Goal: Transaction & Acquisition: Purchase product/service

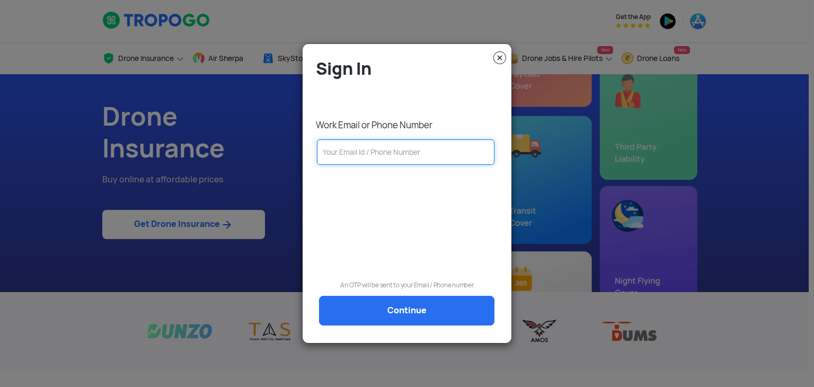
click at [385, 162] on input "text" at bounding box center [406, 151] width 178 height 25
type input "9"
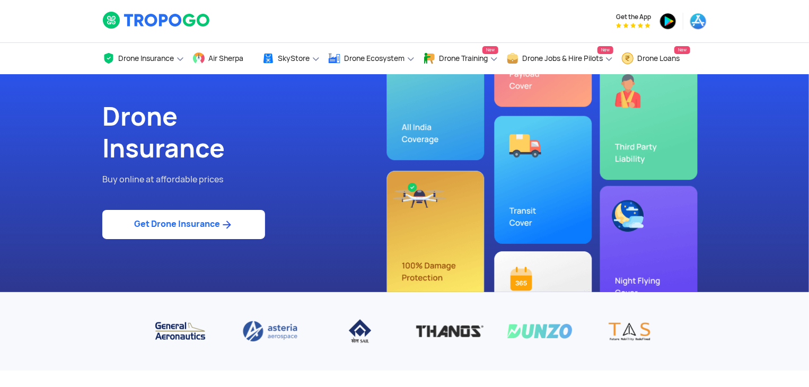
click at [125, 220] on link "Get Drone Insurance" at bounding box center [183, 224] width 163 height 29
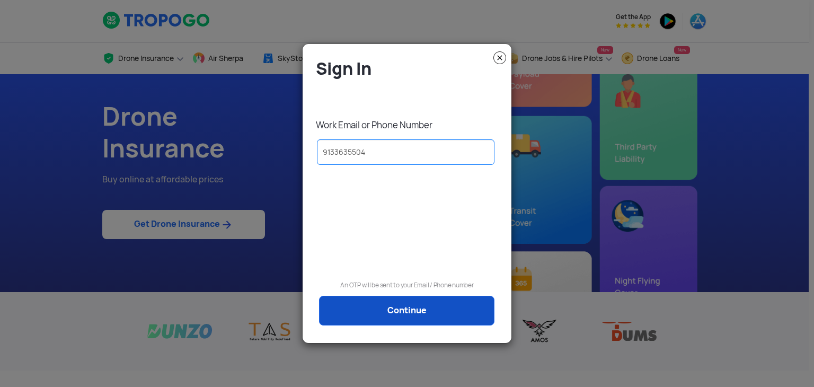
type input "9133635504"
click at [371, 311] on link "Continue" at bounding box center [406, 311] width 175 height 30
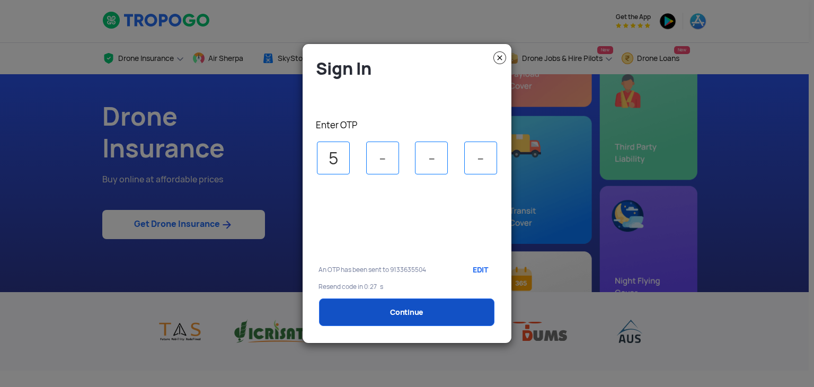
type input "5"
type input "2"
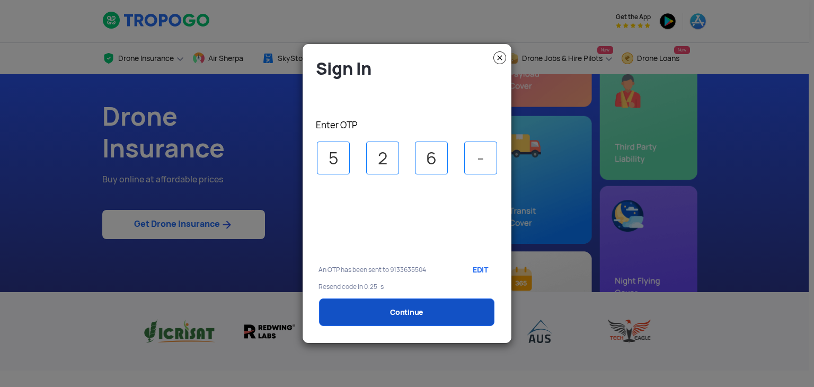
type input "6"
type input "3"
select select "1000000"
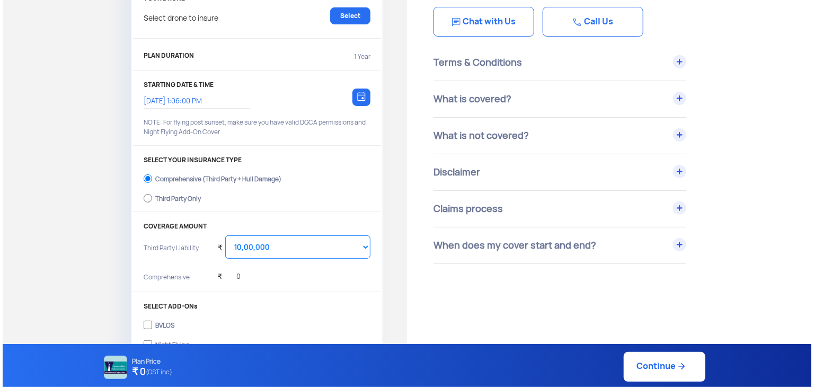
scroll to position [70, 0]
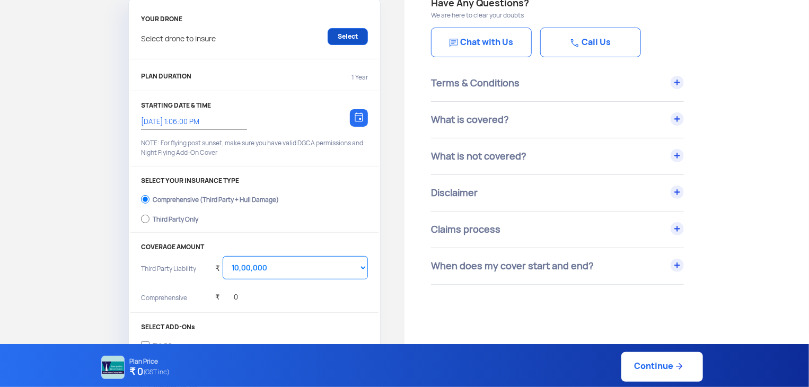
click at [354, 36] on link "Select" at bounding box center [347, 36] width 40 height 17
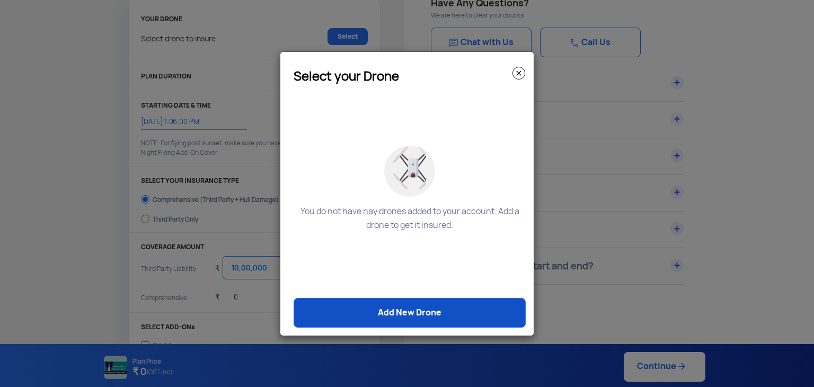
click at [425, 306] on link "Add New Drone" at bounding box center [410, 313] width 232 height 30
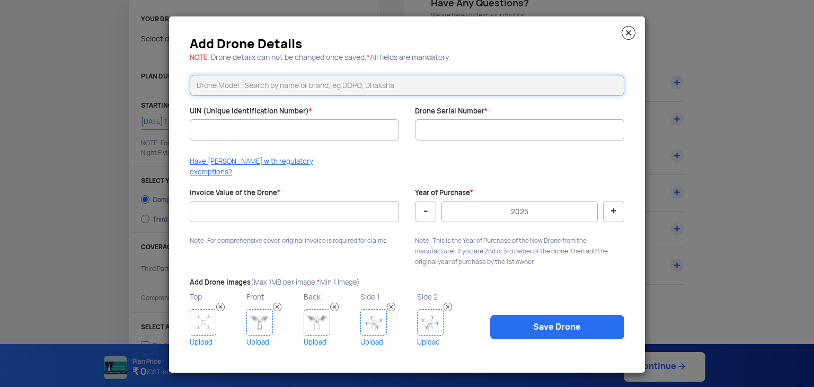
click at [274, 90] on input "text" at bounding box center [407, 85] width 434 height 21
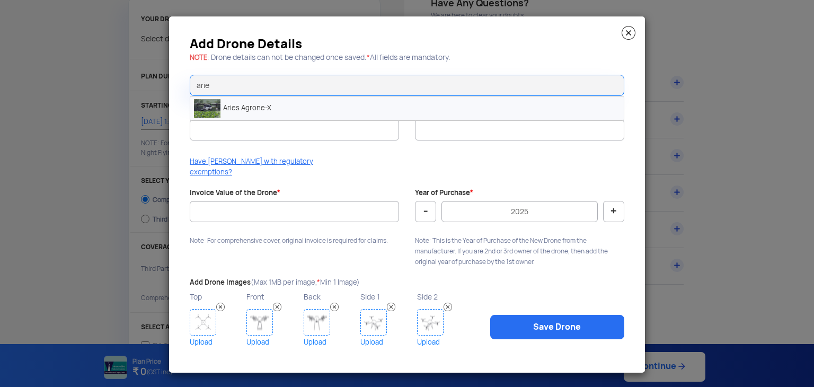
click at [276, 113] on li "Aries Agrone-X" at bounding box center [406, 108] width 433 height 24
type input "Aries Agrone-X"
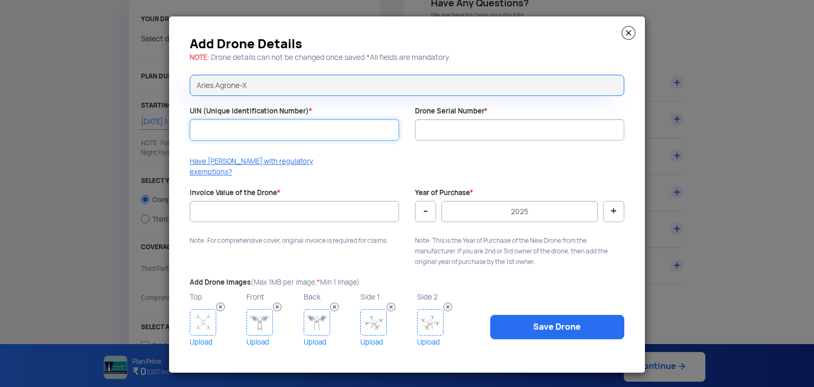
click at [271, 136] on input "UIN (Unique Identification Number) *" at bounding box center [294, 129] width 209 height 21
paste input "UB202500597TC"
type input "UB202500597TC"
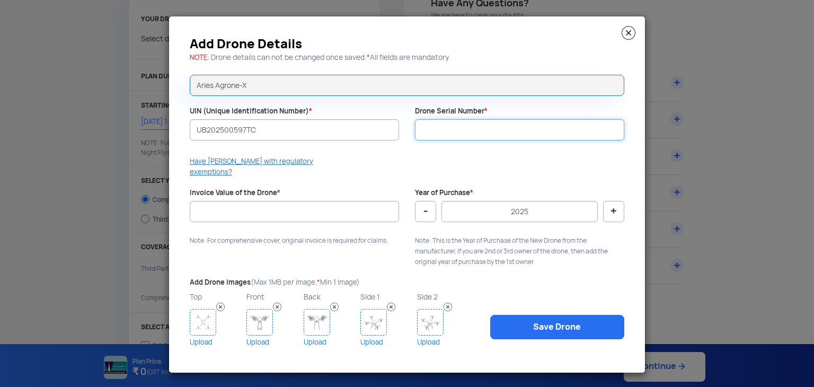
click at [512, 131] on input "Drone Serial Number *" at bounding box center [519, 129] width 209 height 21
type input "ASPL-AG-X-0825-0314"
click at [220, 222] on div at bounding box center [294, 227] width 209 height 11
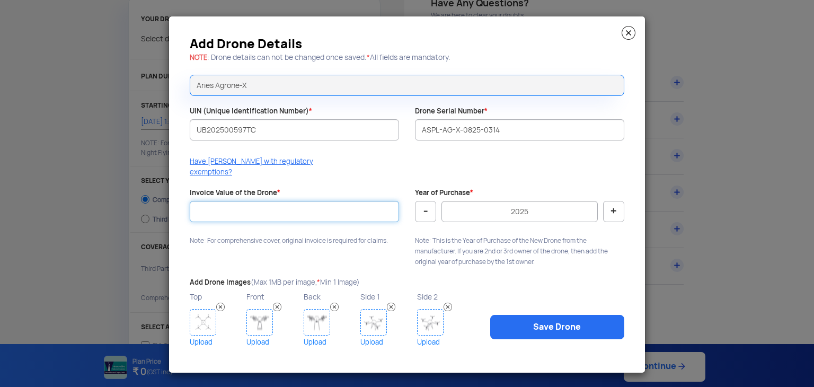
click at [229, 201] on input "Invoice Value of the Drone *" at bounding box center [294, 211] width 209 height 21
type input "787500"
click at [200, 316] on img at bounding box center [203, 322] width 26 height 26
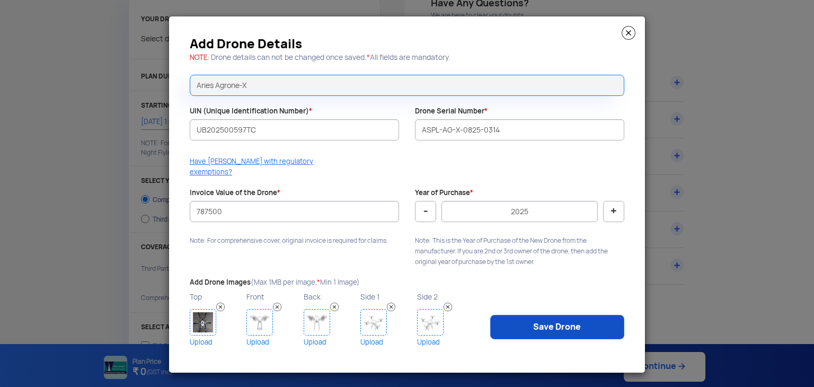
click at [569, 325] on link "Save Drone" at bounding box center [557, 327] width 134 height 24
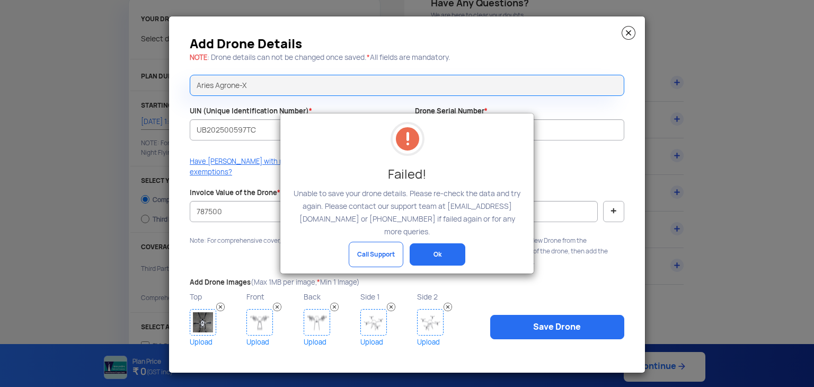
click at [425, 255] on button "Ok" at bounding box center [438, 254] width 56 height 22
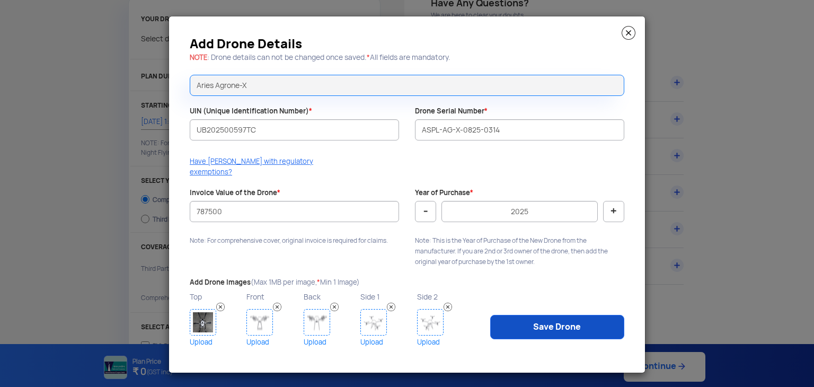
click at [547, 315] on link "Save Drone" at bounding box center [557, 327] width 134 height 24
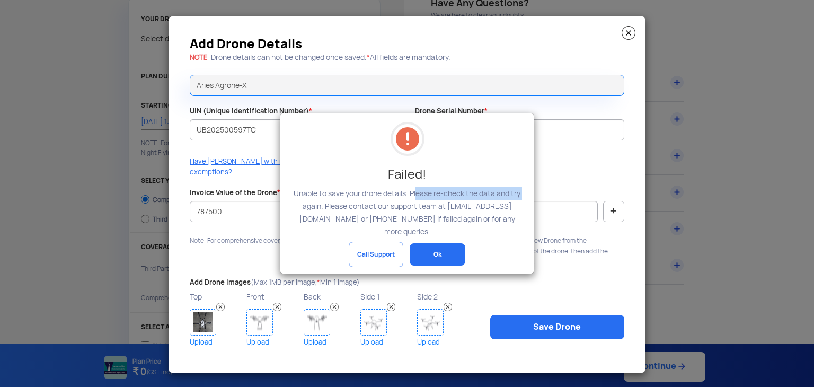
drag, startPoint x: 413, startPoint y: 198, endPoint x: 523, endPoint y: 193, distance: 109.8
click at [525, 193] on div "Failed! Unable to save your drone details. Please re-check the data and try aga…" at bounding box center [406, 192] width 253 height 159
click at [459, 243] on button "Ok" at bounding box center [438, 254] width 56 height 22
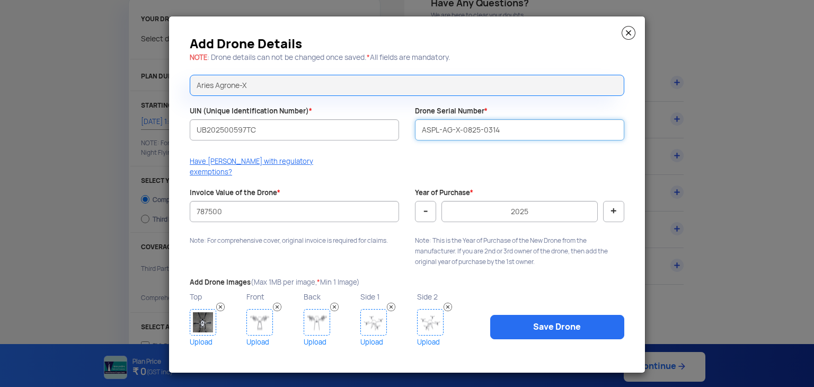
click at [443, 132] on input "ASPL-AG-X-0825-0314" at bounding box center [519, 129] width 209 height 21
click at [627, 40] on img at bounding box center [629, 33] width 14 height 14
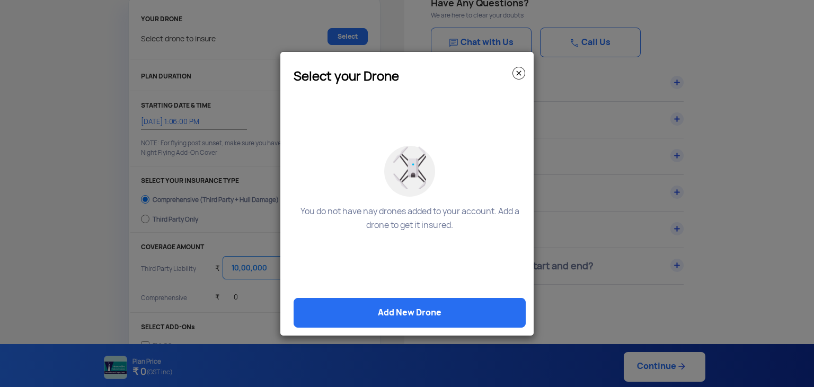
click at [520, 71] on img at bounding box center [518, 73] width 13 height 13
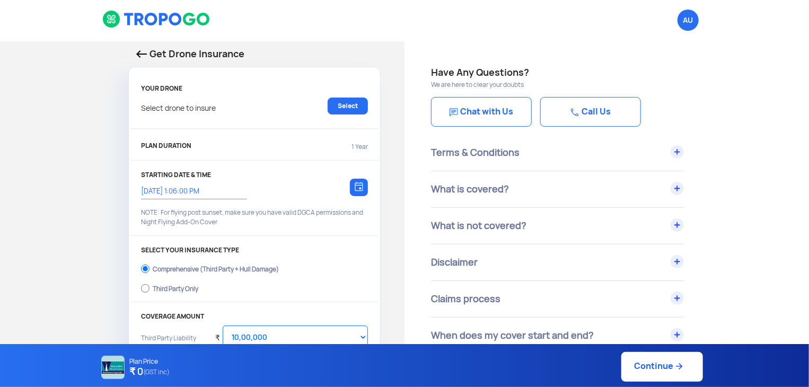
scroll to position [0, 0]
click at [689, 15] on span "AU Logout" at bounding box center [687, 21] width 21 height 21
click at [690, 22] on span "AU Logout" at bounding box center [687, 21] width 21 height 21
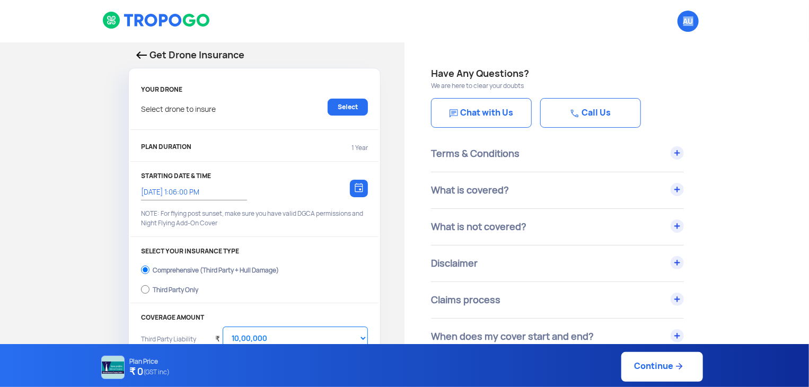
click at [145, 52] on img at bounding box center [141, 54] width 11 height 7
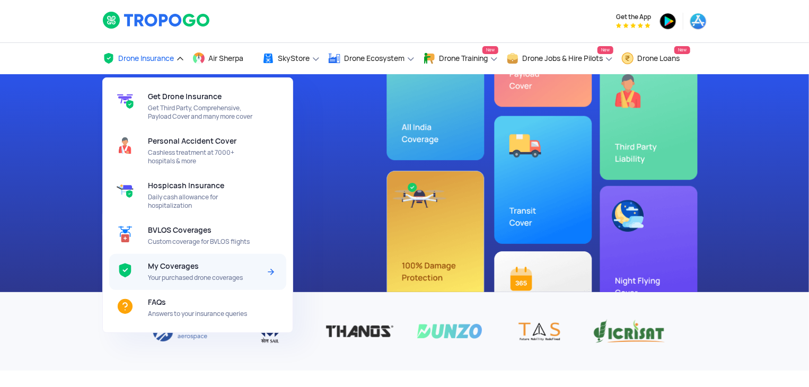
click at [154, 264] on span "My Coverages" at bounding box center [173, 266] width 51 height 8
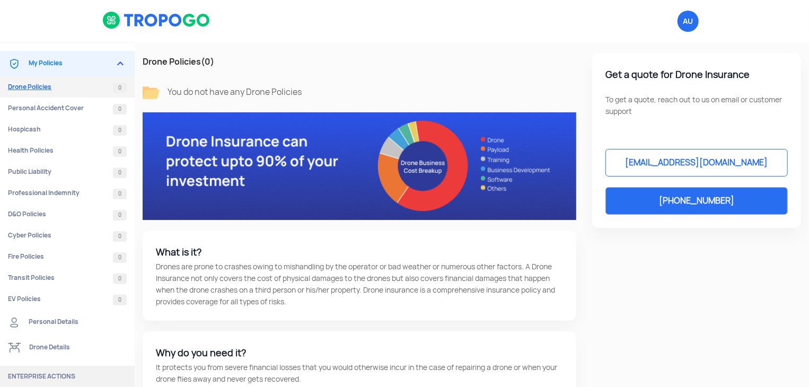
click at [47, 85] on link "Drone Policies 0" at bounding box center [67, 86] width 135 height 21
click at [87, 96] on link "Drone Policies 0" at bounding box center [67, 86] width 135 height 21
click at [86, 90] on link "Drone Policies 0" at bounding box center [67, 86] width 135 height 21
click at [679, 206] on link "[PHONE_NUMBER]" at bounding box center [696, 201] width 182 height 28
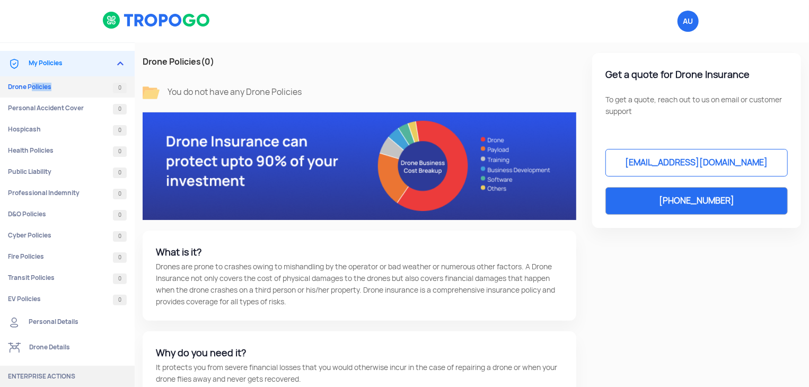
click at [43, 346] on link "Drone Details" at bounding box center [67, 347] width 135 height 25
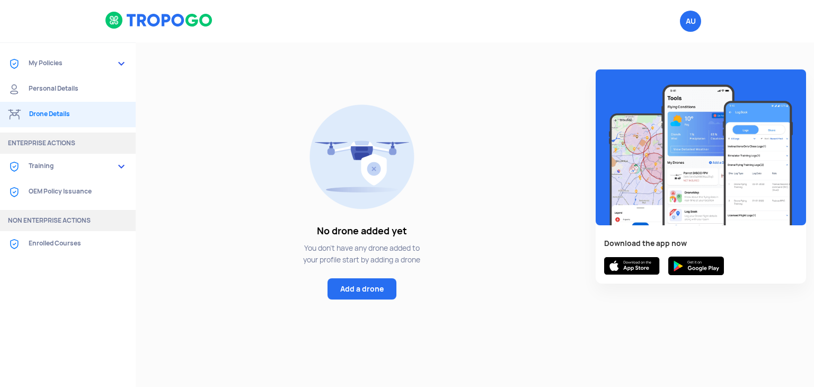
click at [373, 287] on link "Add a drone" at bounding box center [361, 288] width 69 height 21
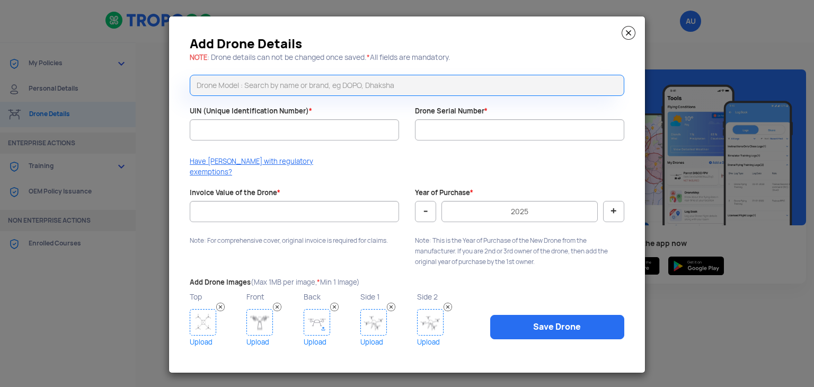
click at [622, 33] on img at bounding box center [629, 33] width 14 height 14
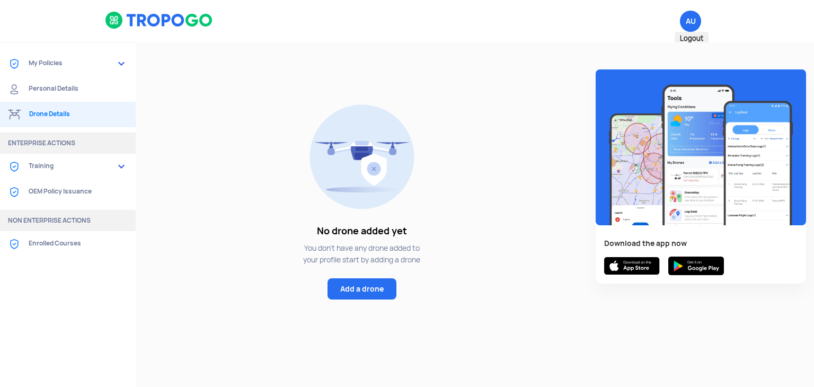
click at [691, 19] on span "AU Logout" at bounding box center [690, 21] width 21 height 21
click at [62, 60] on link "My Policies" at bounding box center [68, 63] width 136 height 25
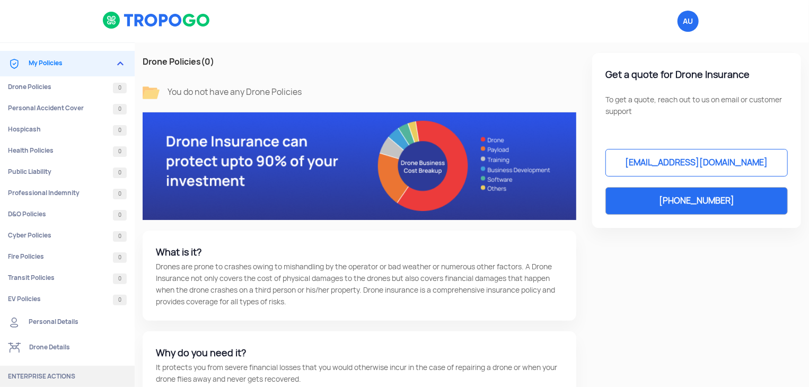
click at [51, 65] on link "My Policies" at bounding box center [67, 63] width 135 height 25
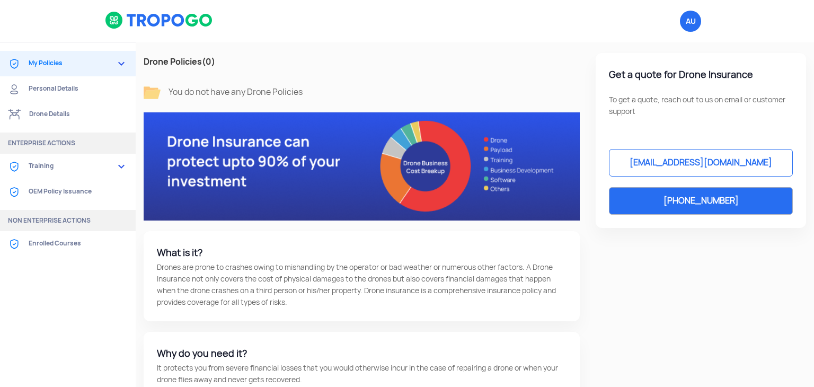
click at [137, 21] on img at bounding box center [159, 20] width 109 height 18
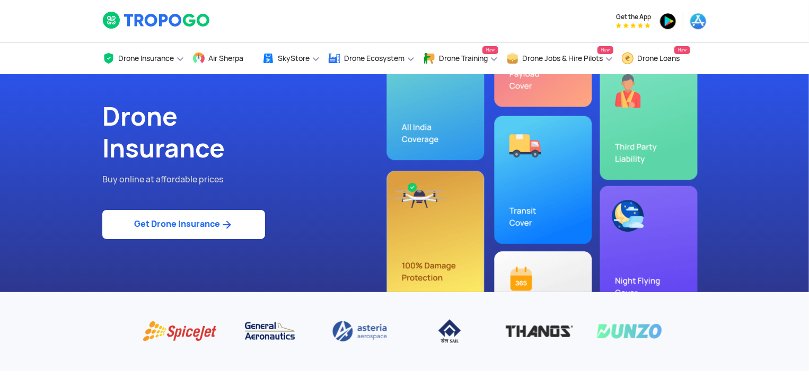
click at [187, 213] on link "Get Drone Insurance" at bounding box center [183, 224] width 163 height 29
select select "1000000"
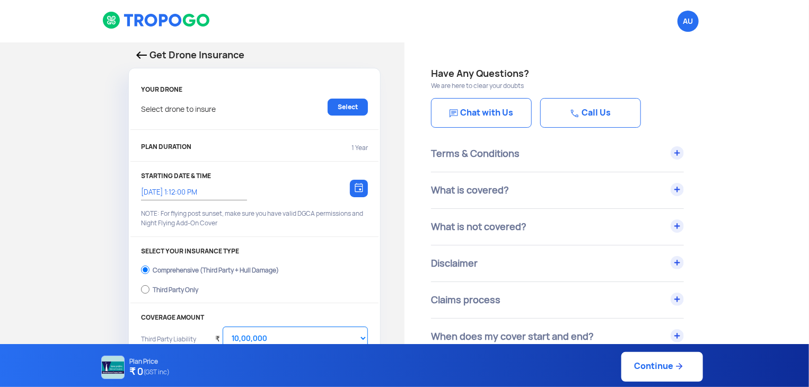
click at [511, 111] on link "Chat with Us" at bounding box center [481, 113] width 101 height 30
click at [349, 108] on link "Select" at bounding box center [347, 107] width 40 height 17
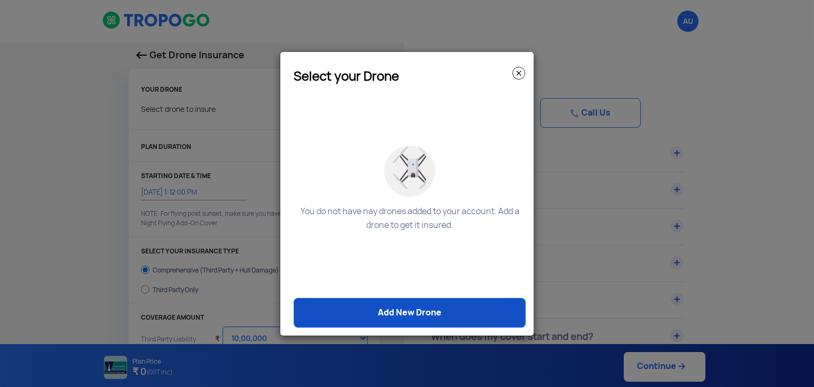
click at [386, 313] on link "Add New Drone" at bounding box center [410, 313] width 232 height 30
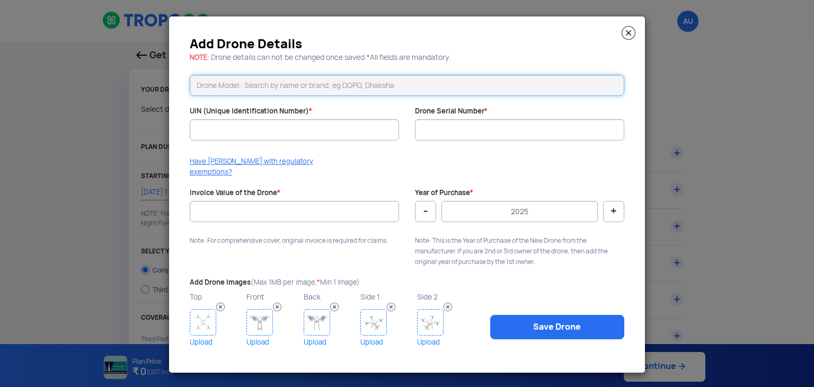
click at [312, 93] on input "text" at bounding box center [407, 85] width 434 height 21
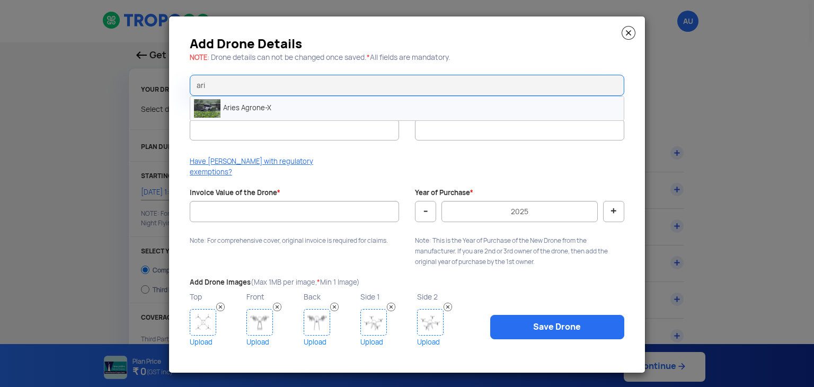
click at [282, 113] on li "Aries Agrone-X" at bounding box center [406, 108] width 433 height 24
type input "Aries Agrone-X"
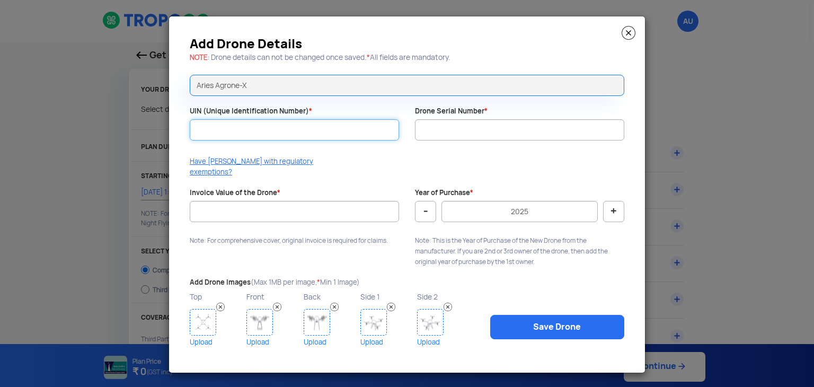
click at [269, 131] on input "UIN (Unique Identification Number) *" at bounding box center [294, 129] width 209 height 21
paste input "UB202500597TC"
type input "UB202500597TC"
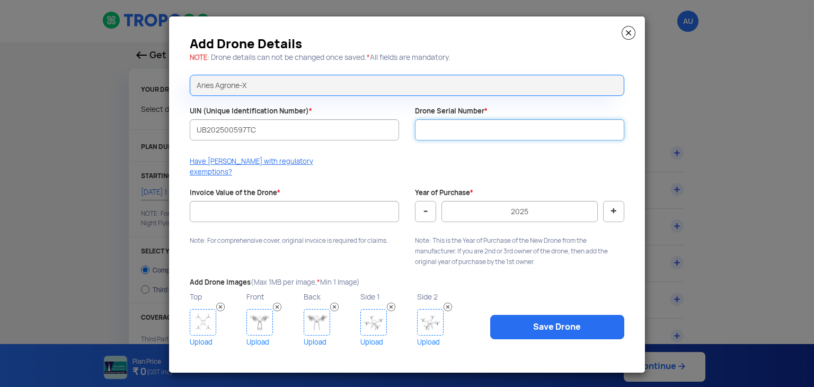
click at [477, 135] on input "Drone Serial Number *" at bounding box center [519, 129] width 209 height 21
type input "ASPL-AG-X-0825-0314"
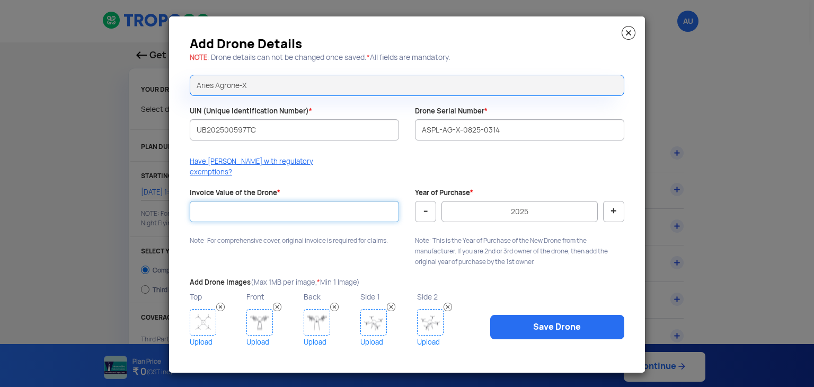
click at [315, 206] on input "Invoice Value of the Drone *" at bounding box center [294, 211] width 209 height 21
type input "787500"
click at [210, 318] on img at bounding box center [203, 322] width 26 height 26
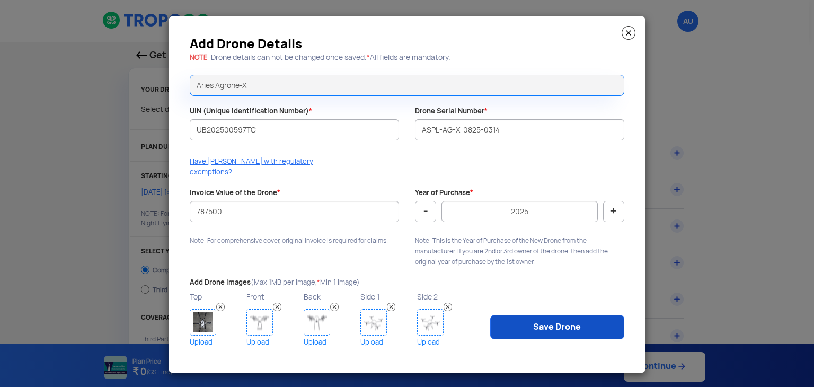
click at [581, 323] on link "Save Drone" at bounding box center [557, 327] width 134 height 24
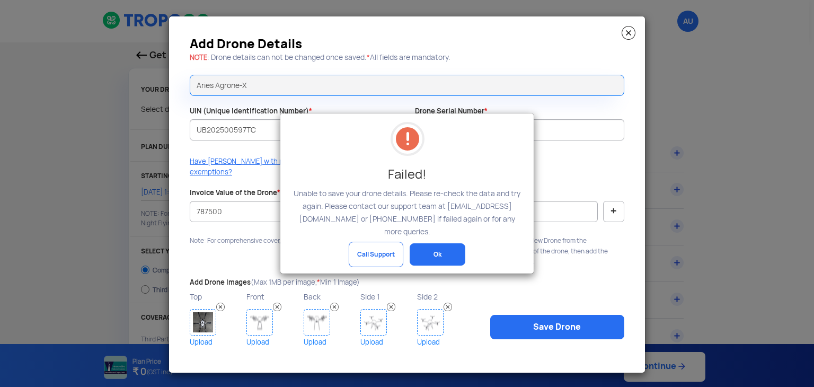
click at [420, 246] on button "Ok" at bounding box center [438, 254] width 56 height 22
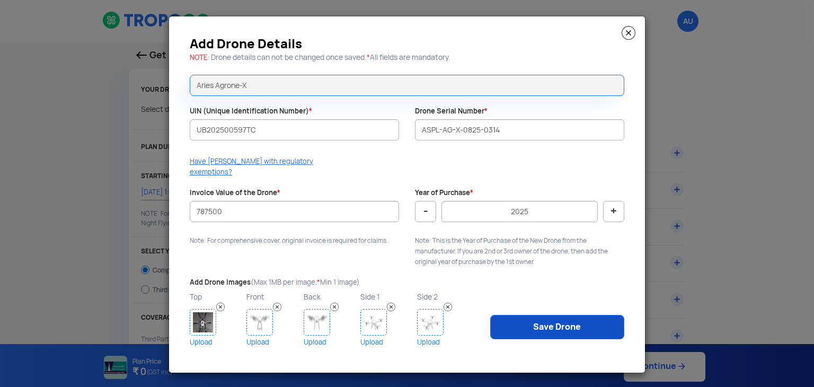
click at [590, 330] on link "Save Drone" at bounding box center [557, 327] width 134 height 24
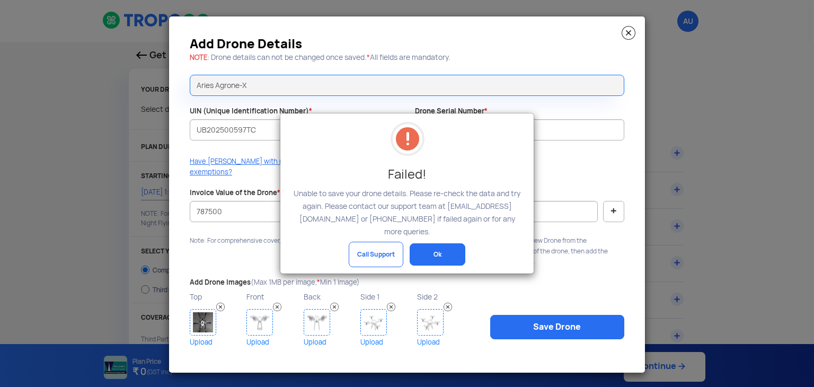
click at [454, 247] on button "Ok" at bounding box center [438, 254] width 56 height 22
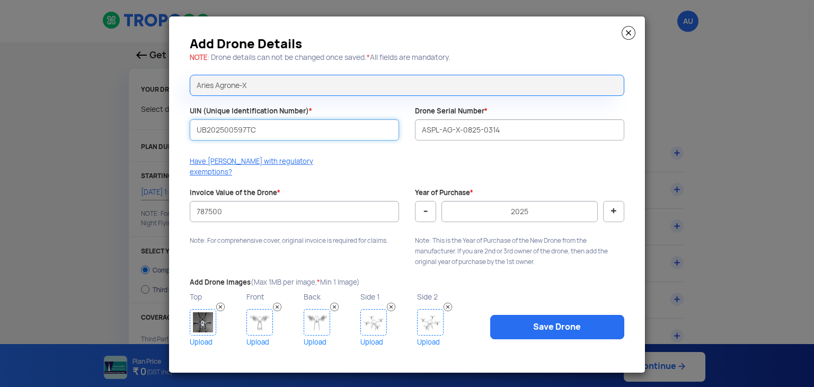
click at [312, 133] on input "UB202500597TC" at bounding box center [294, 129] width 209 height 21
type input "UB202500597TC"
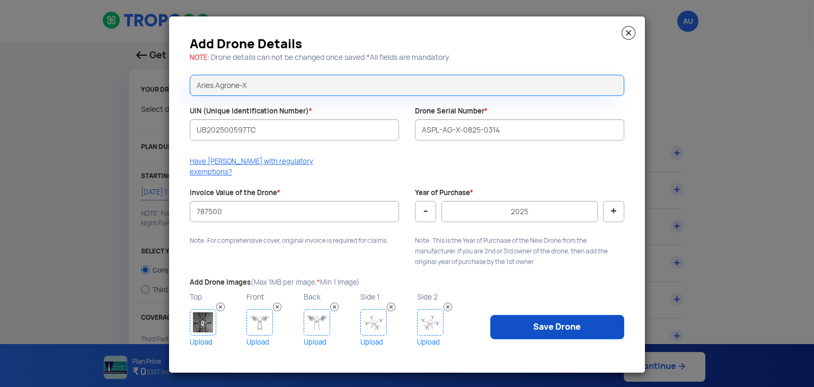
click at [504, 329] on link "Save Drone" at bounding box center [557, 327] width 134 height 24
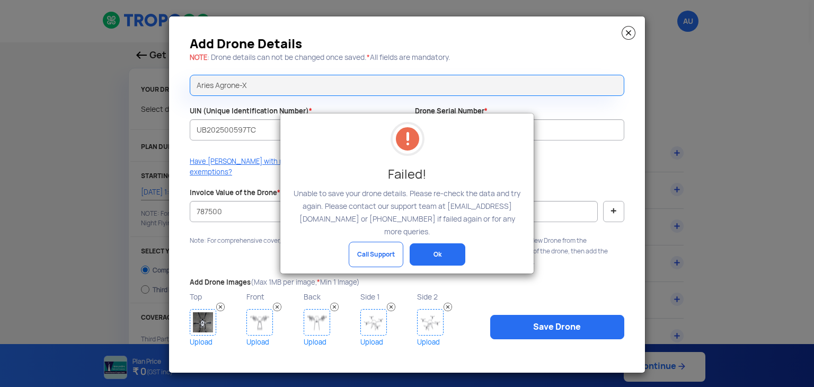
click at [428, 243] on button "Ok" at bounding box center [438, 254] width 56 height 22
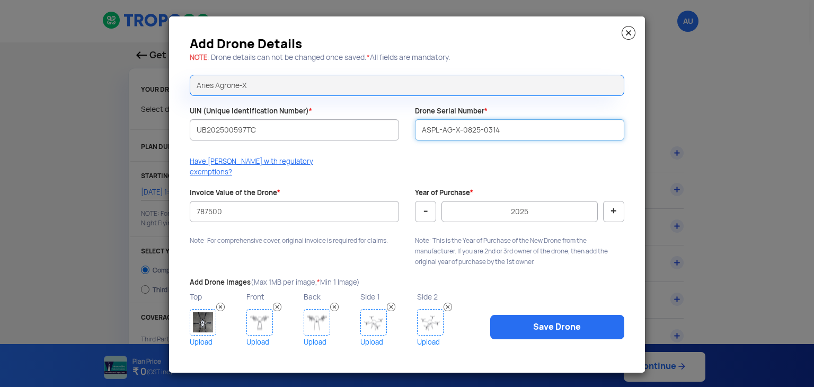
click at [513, 135] on input "ASPL-AG-X-0825-0314" at bounding box center [519, 129] width 209 height 21
click at [483, 133] on input "ASPL-AG-X-0825-0314" at bounding box center [519, 129] width 209 height 21
type input "ASPL-AG-X-0825- 0314"
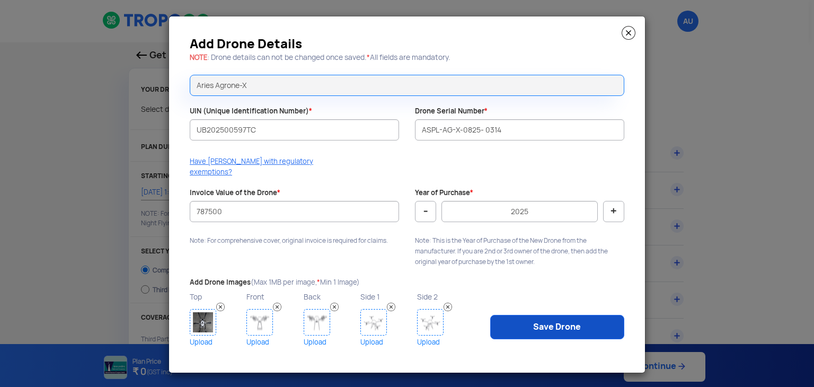
click at [504, 327] on link "Save Drone" at bounding box center [557, 327] width 134 height 24
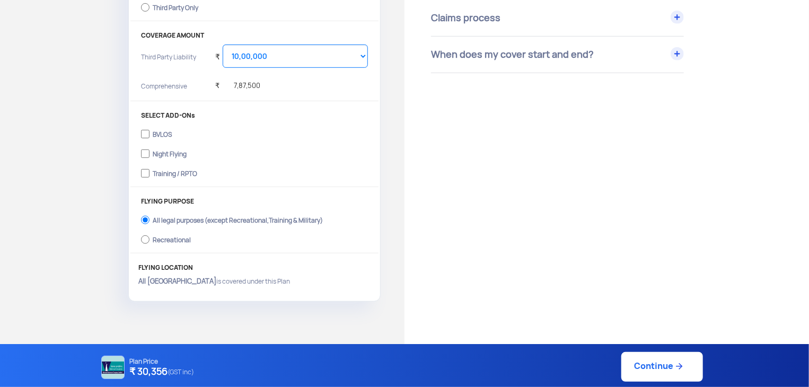
scroll to position [282, 0]
click at [242, 56] on select "Select Amount 10,00,000 15,00,000 20,00,000 25,00,000 30,00,000" at bounding box center [295, 55] width 145 height 23
click at [245, 54] on select "Select Amount 10,00,000 15,00,000 20,00,000 25,00,000 30,00,000" at bounding box center [295, 55] width 145 height 23
click at [651, 370] on link "Continue" at bounding box center [662, 367] width 82 height 30
type input "[DATE] 1:15:00 PM"
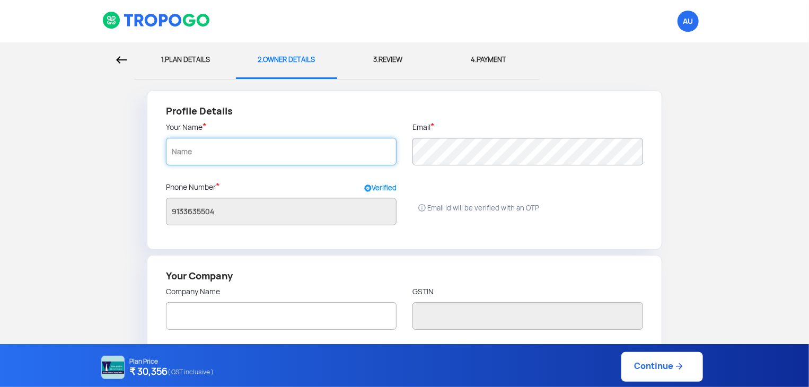
click at [271, 153] on input "text" at bounding box center [281, 152] width 230 height 28
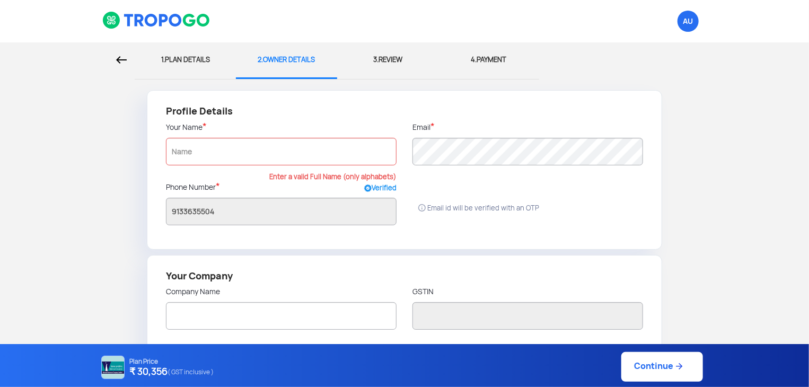
radio input "false"
radio input "true"
paste input "[PERSON_NAME]"
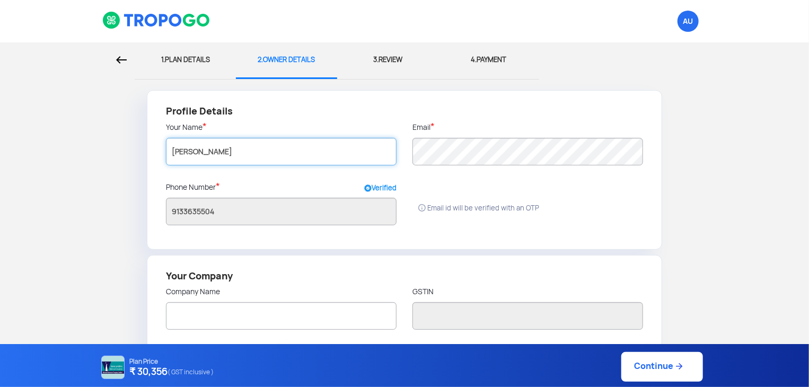
click at [169, 149] on input "[PERSON_NAME]" at bounding box center [281, 152] width 230 height 28
type input "C [PERSON_NAME]"
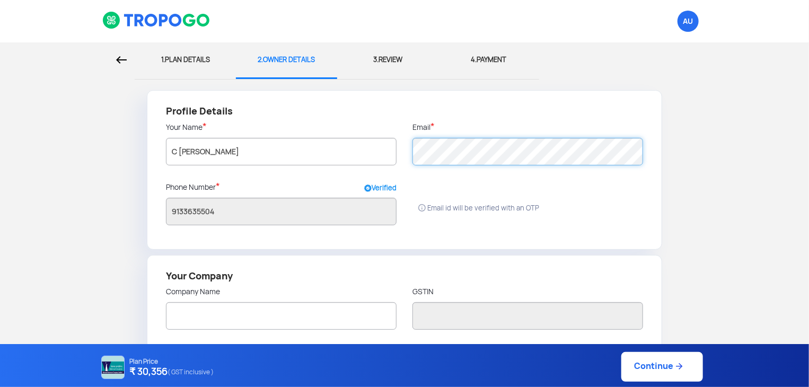
type input "C [PERSON_NAME]"
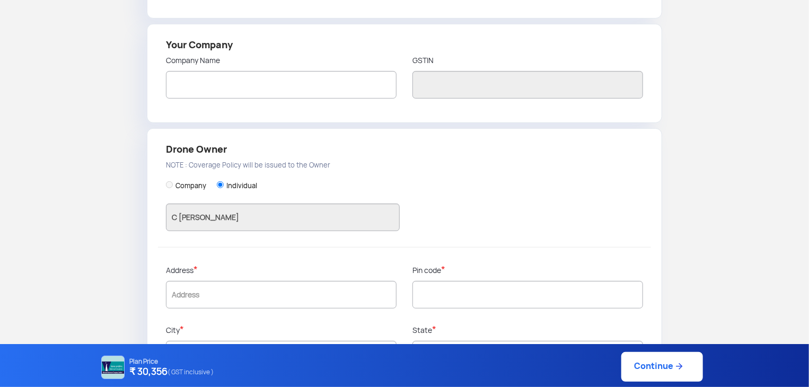
scroll to position [277, 0]
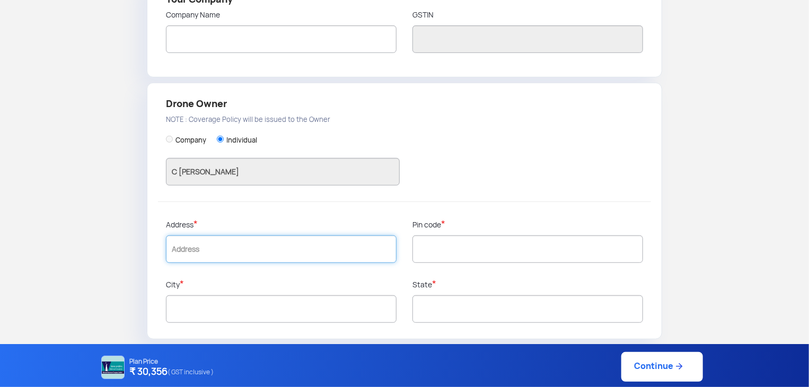
click at [253, 244] on input "text" at bounding box center [281, 249] width 230 height 28
paste input "1-10/1 K.K.V. [GEOGRAPHIC_DATA]"
type input "1-10/1 K.K.V. [GEOGRAPHIC_DATA]"
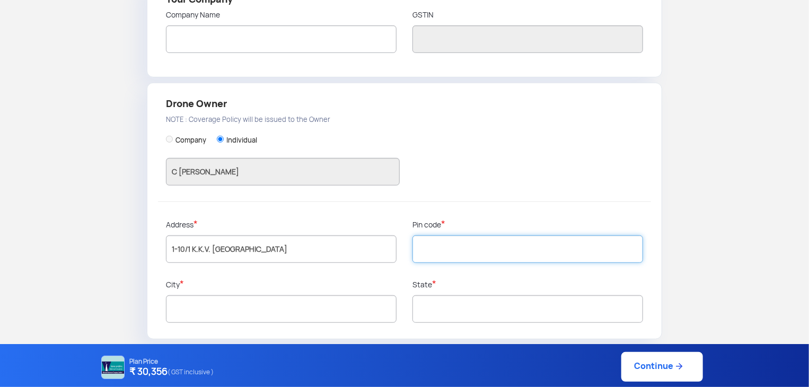
click at [433, 246] on input "text" at bounding box center [527, 249] width 230 height 28
paste input "517561"
type input "517561"
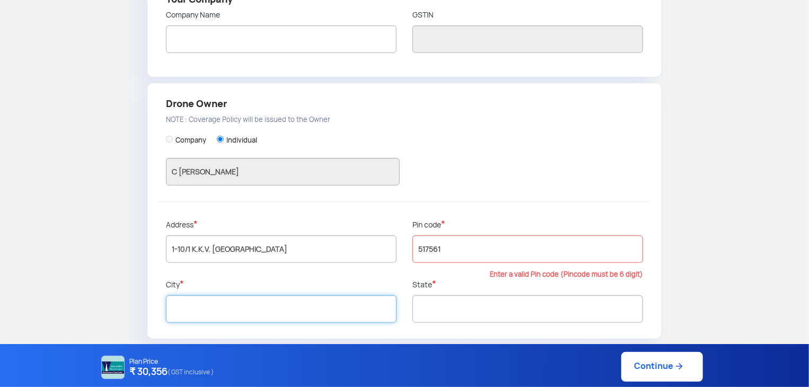
click at [233, 312] on input "text" at bounding box center [281, 309] width 230 height 28
type input "Chittoor"
type input "[GEOGRAPHIC_DATA]"
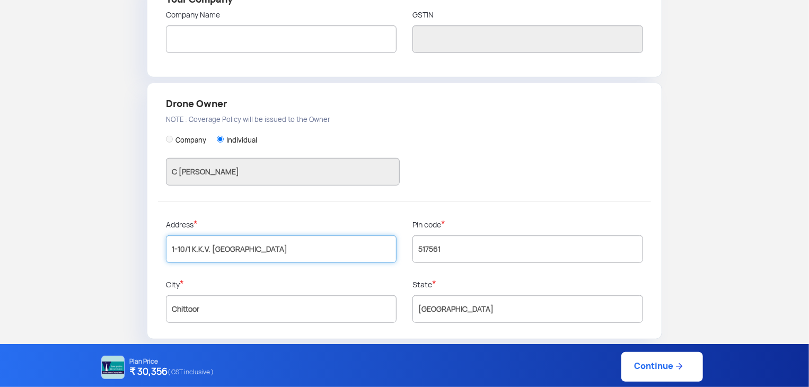
click at [273, 249] on input "1-10/1 K.K.V. [GEOGRAPHIC_DATA]" at bounding box center [281, 249] width 230 height 28
paste input "Ramacandra Puram"
click at [233, 247] on input "1-10/1 K.K.V. Puram Ramacandra Puram" at bounding box center [281, 249] width 230 height 28
type input "1-10/1 K.K.V. Puram, Ramacandra Puram"
click at [634, 369] on link "Continue" at bounding box center [662, 367] width 82 height 30
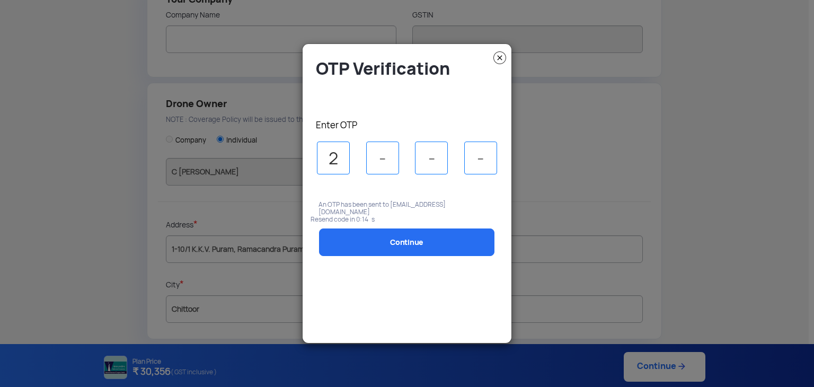
type input "2"
type input "4"
type input "2"
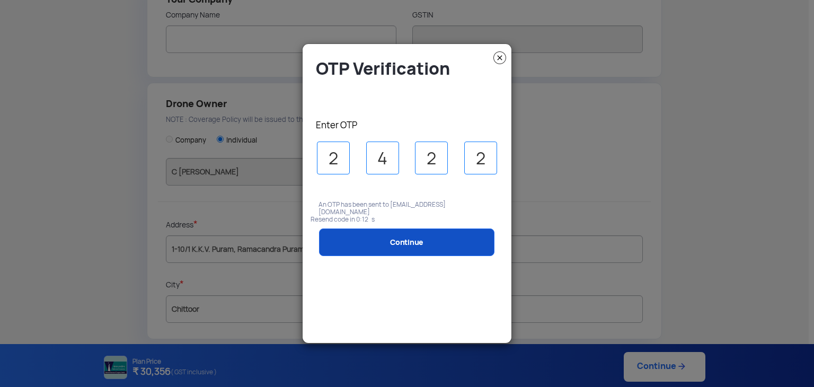
type input "2"
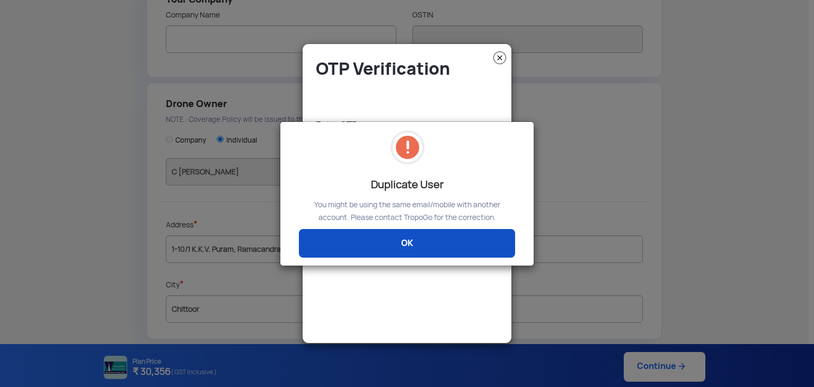
click at [413, 244] on link "OK" at bounding box center [407, 243] width 216 height 29
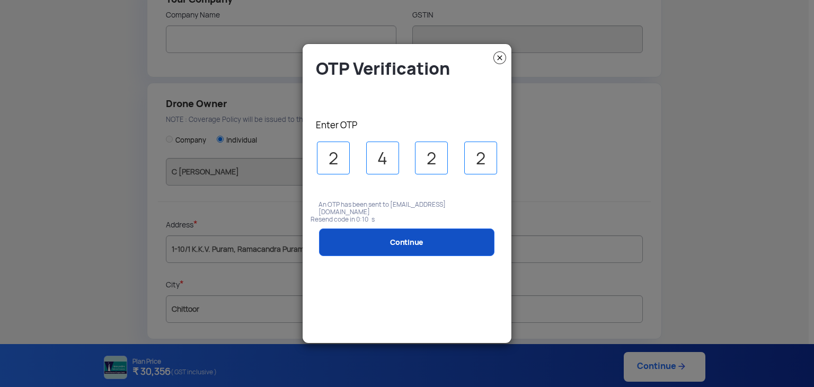
click at [413, 244] on link "Continue" at bounding box center [406, 242] width 175 height 28
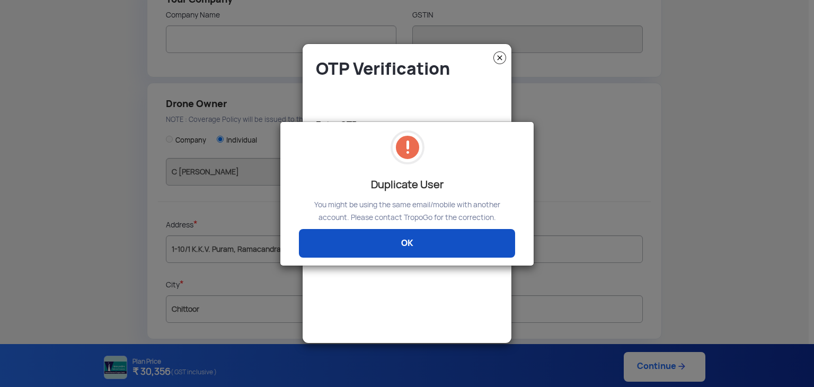
click at [385, 237] on link "OK" at bounding box center [407, 243] width 216 height 29
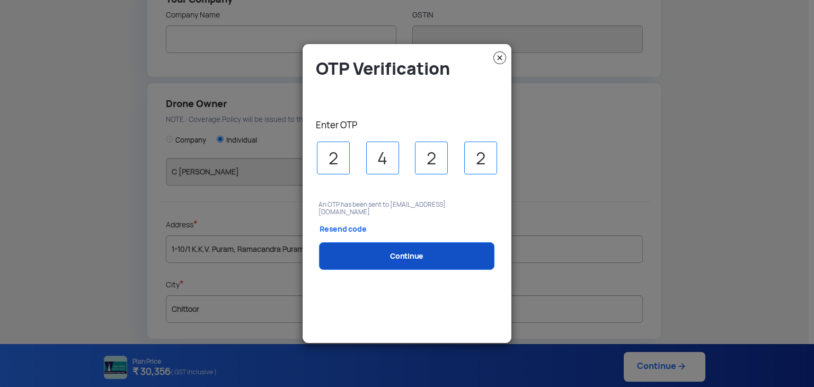
click at [419, 254] on link "Continue" at bounding box center [406, 256] width 175 height 28
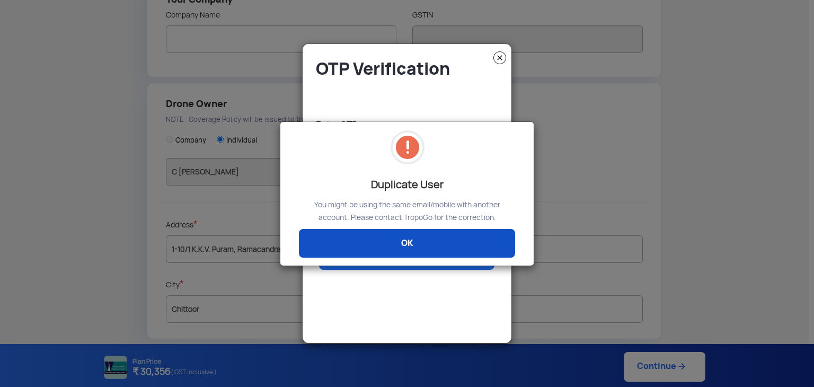
click at [353, 240] on link "OK" at bounding box center [407, 243] width 216 height 29
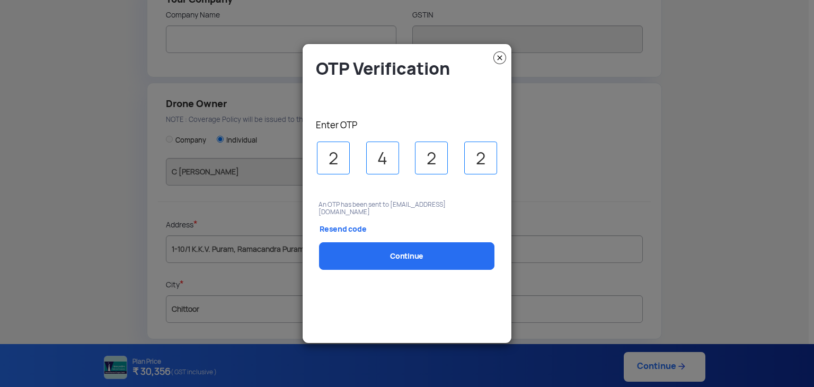
click at [507, 54] on div "OTP Verification Enter OTP 2 4 2 2 An OTP has been sent to [EMAIL_ADDRESS][DOMA…" at bounding box center [407, 193] width 209 height 288
click at [500, 58] on img at bounding box center [499, 57] width 13 height 13
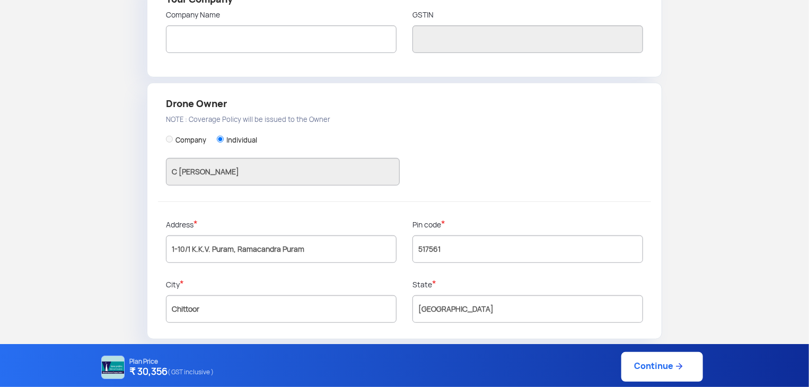
click at [666, 368] on link "Continue" at bounding box center [662, 367] width 82 height 30
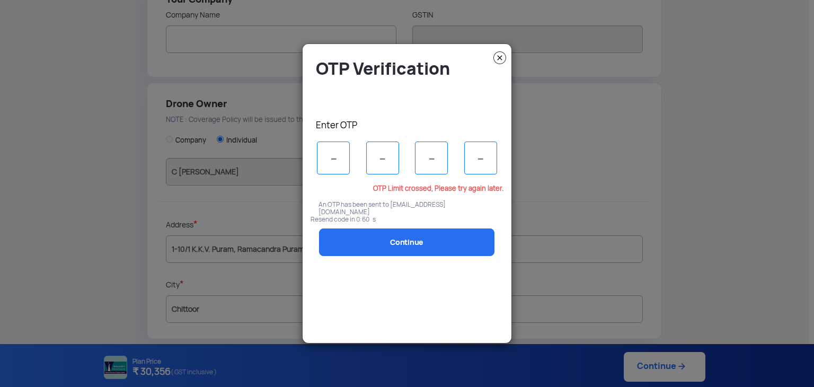
click at [496, 53] on img at bounding box center [499, 57] width 13 height 13
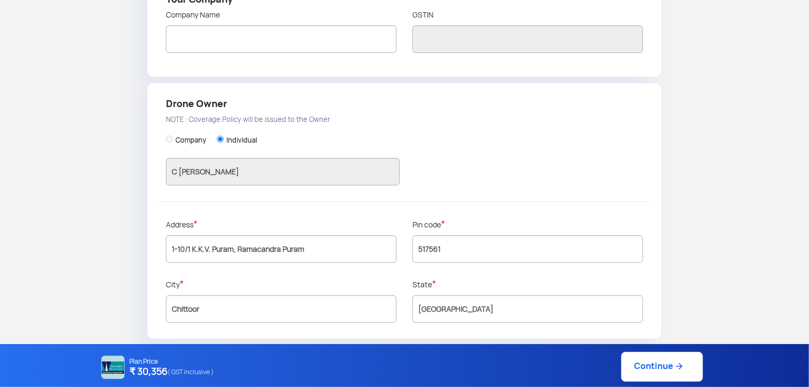
click at [659, 371] on link "Continue" at bounding box center [662, 367] width 82 height 30
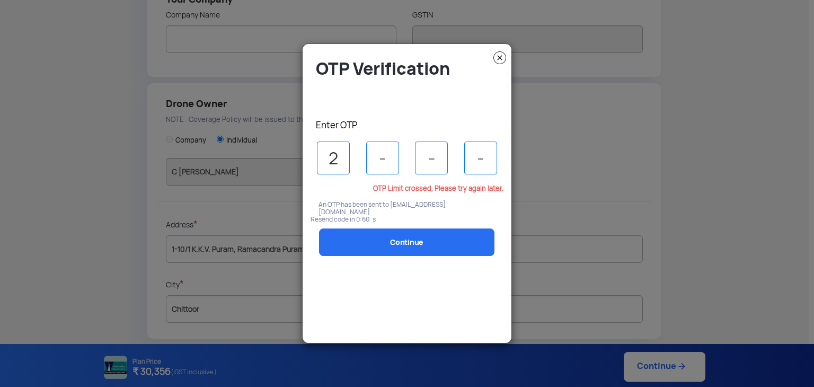
type input "2"
type input "5"
type input "6"
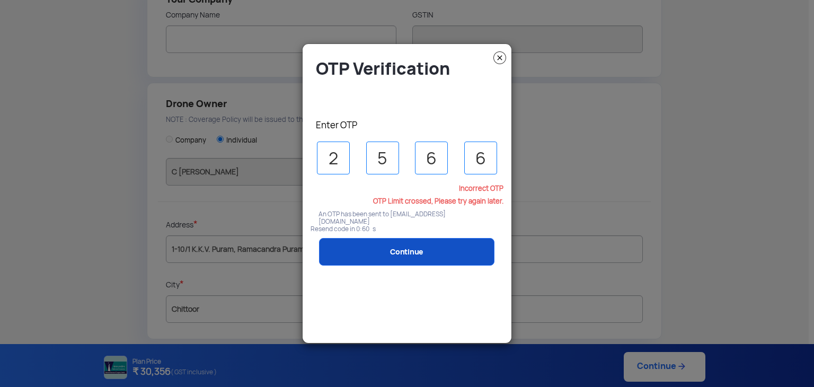
type input "6"
click at [367, 251] on link "Continue" at bounding box center [406, 252] width 175 height 28
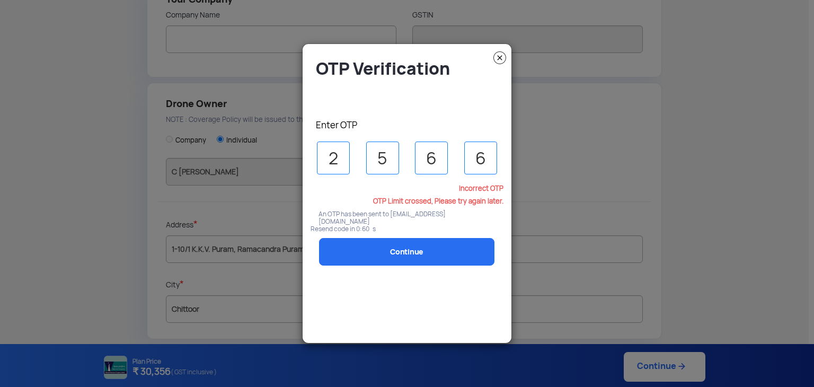
click at [494, 55] on img at bounding box center [499, 57] width 13 height 13
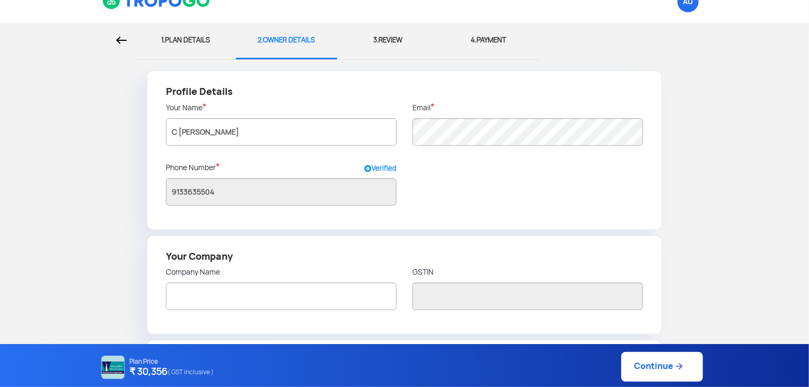
scroll to position [0, 0]
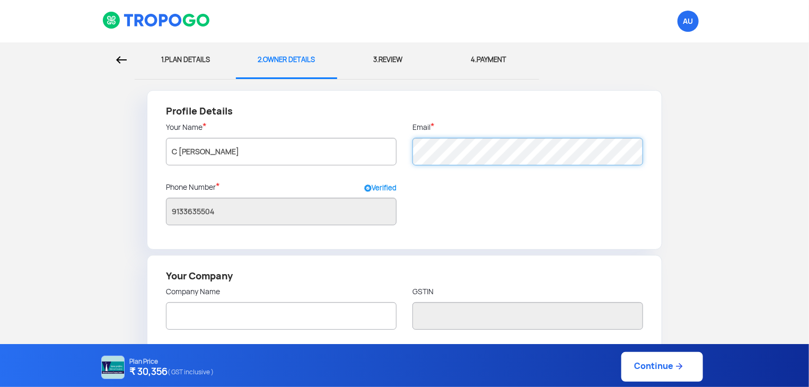
click at [400, 155] on div "Profile Details Your Name * [PERSON_NAME] Email * Phone Number * Verified [PHON…" at bounding box center [404, 169] width 515 height 159
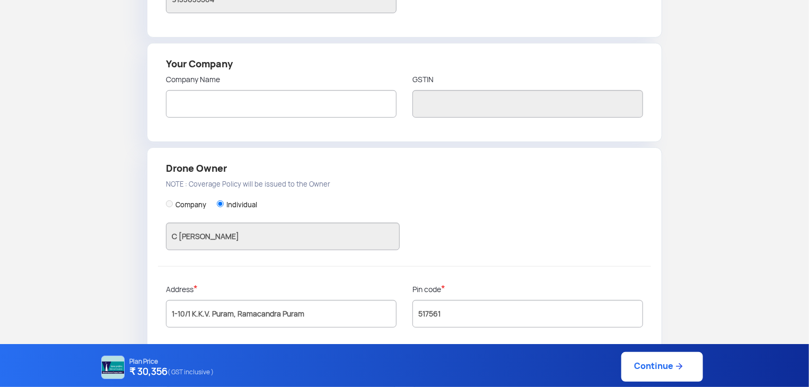
scroll to position [277, 0]
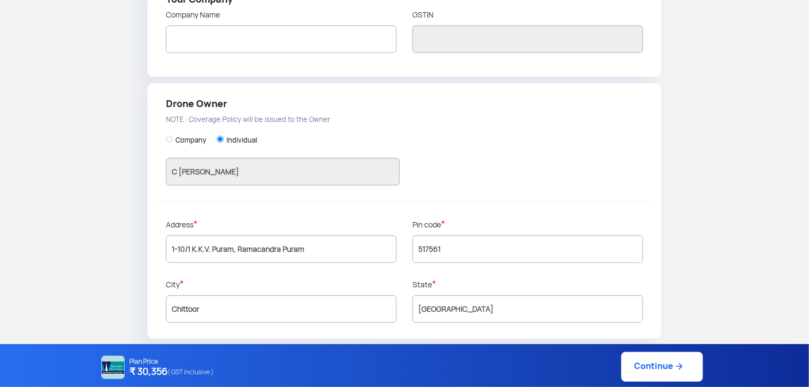
click at [672, 370] on link "Continue" at bounding box center [662, 367] width 82 height 30
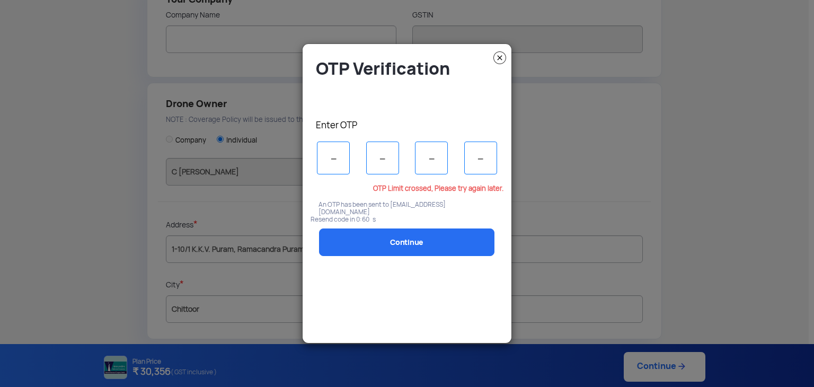
click at [502, 60] on img at bounding box center [499, 57] width 13 height 13
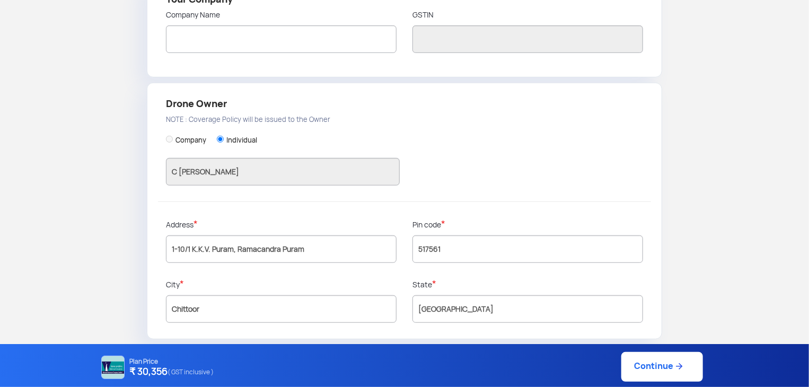
scroll to position [0, 0]
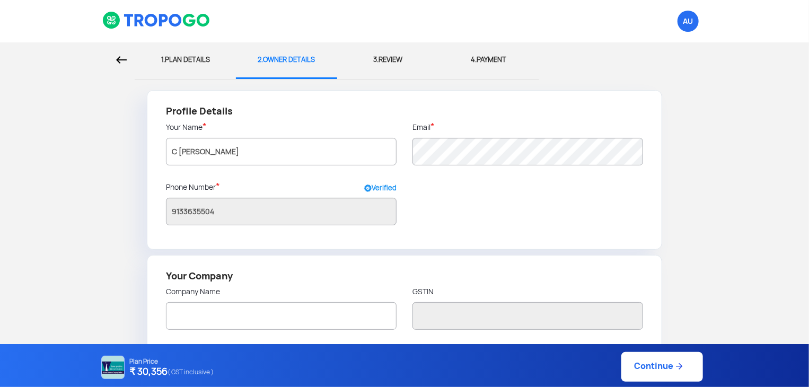
click at [134, 17] on img at bounding box center [156, 20] width 109 height 18
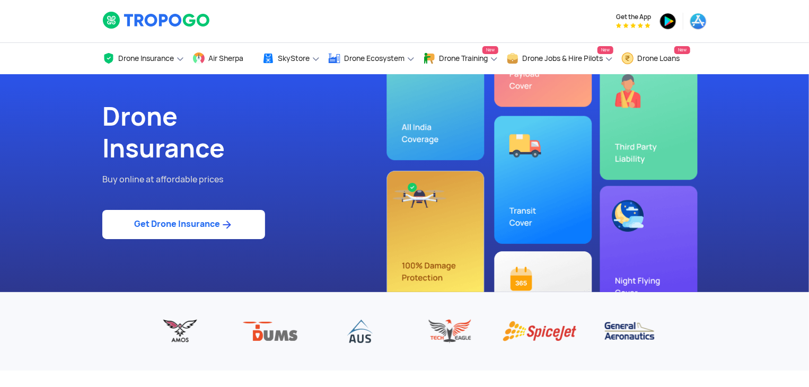
click at [130, 221] on link "Get Drone Insurance" at bounding box center [183, 224] width 163 height 29
select select "1000000"
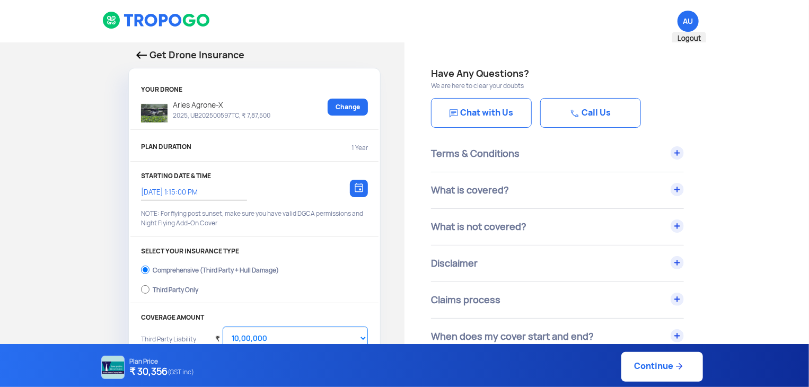
click at [686, 39] on span "Logout" at bounding box center [689, 39] width 34 height 14
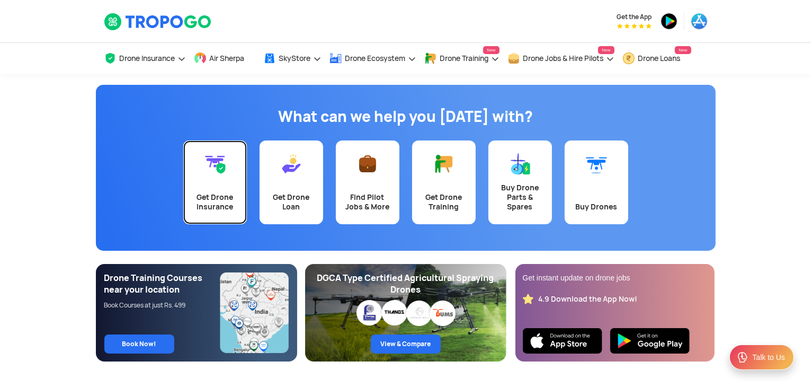
click at [217, 188] on link "Get Drone Insurance" at bounding box center [215, 182] width 64 height 84
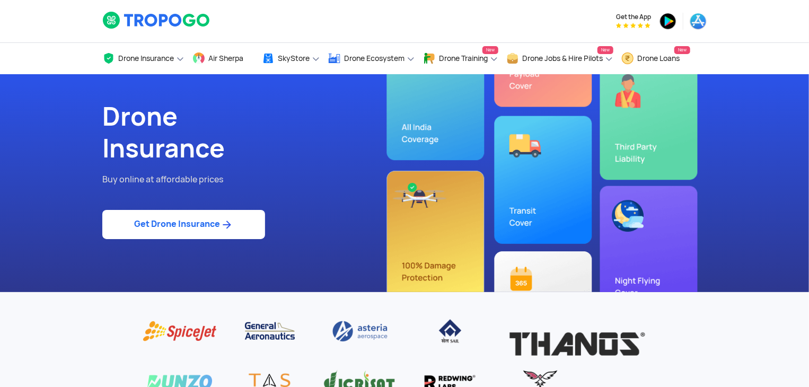
click at [191, 231] on link "Get Drone Insurance" at bounding box center [183, 224] width 163 height 29
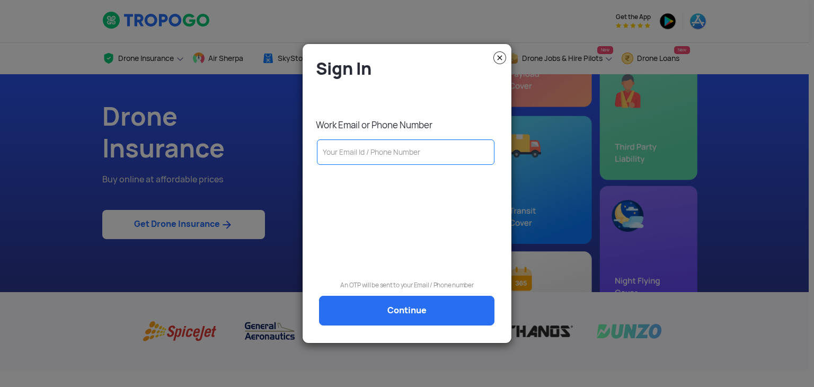
click at [353, 155] on input "text" at bounding box center [406, 151] width 178 height 25
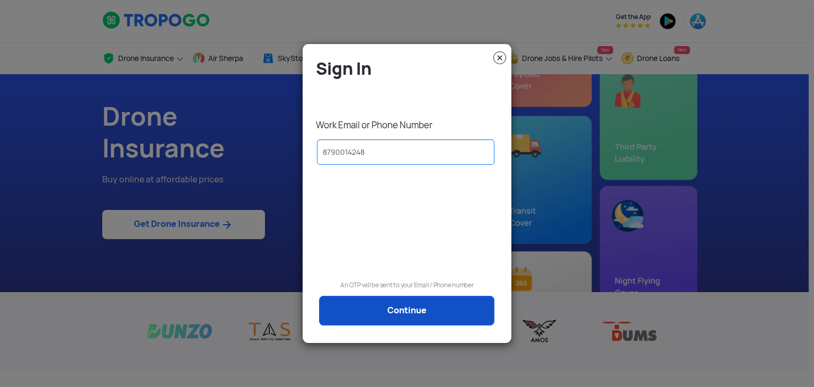
type input "8790014248"
click at [353, 312] on link "Continue" at bounding box center [406, 311] width 175 height 30
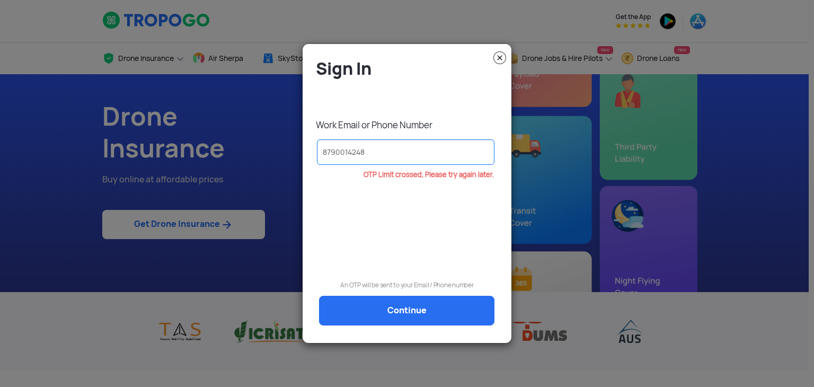
click at [502, 59] on img at bounding box center [499, 57] width 13 height 13
